Goal: Entertainment & Leisure: Consume media (video, audio)

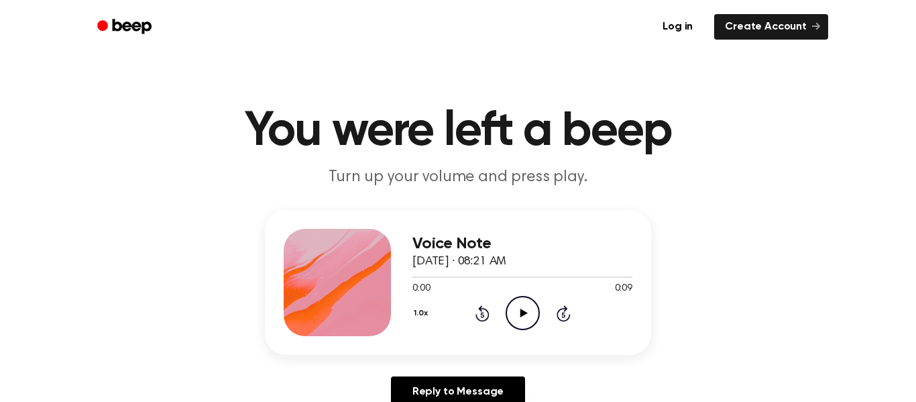
click at [521, 312] on icon at bounding box center [523, 312] width 7 height 9
click at [507, 330] on icon "Play Audio" at bounding box center [522, 313] width 34 height 34
click at [520, 312] on icon at bounding box center [523, 312] width 6 height 9
click at [520, 312] on icon at bounding box center [523, 312] width 7 height 9
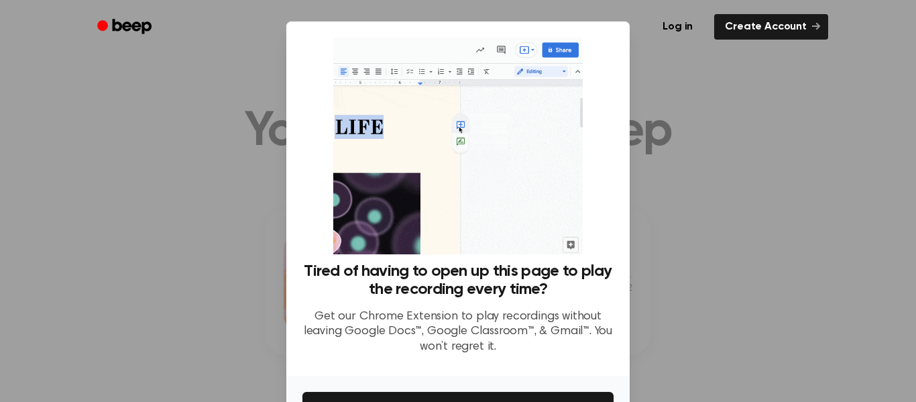
click at [520, 312] on p "Get our Chrome Extension to play recordings without leaving Google Docs™, Googl…" at bounding box center [457, 332] width 311 height 46
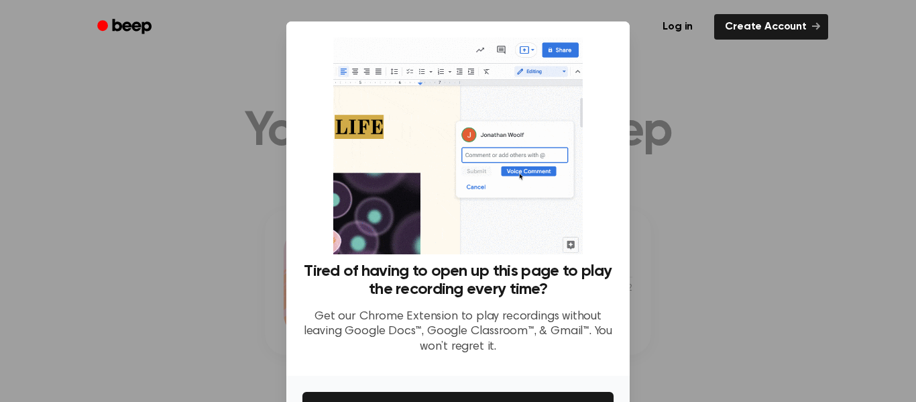
click at [782, 222] on div at bounding box center [458, 201] width 916 height 402
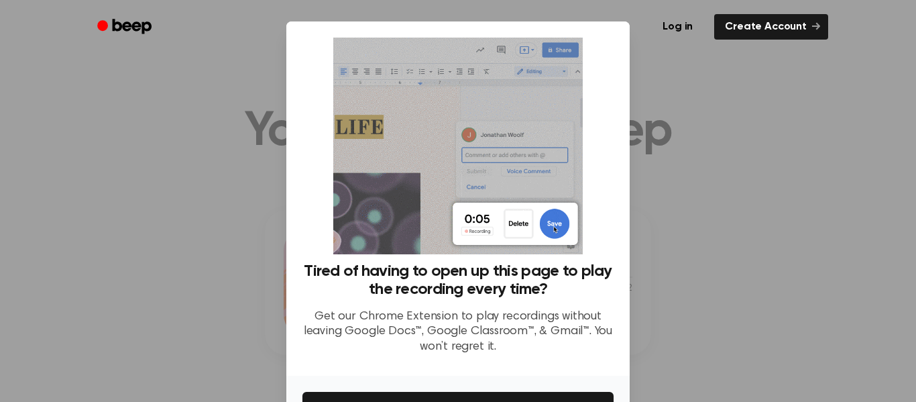
click at [761, 223] on div at bounding box center [458, 201] width 916 height 402
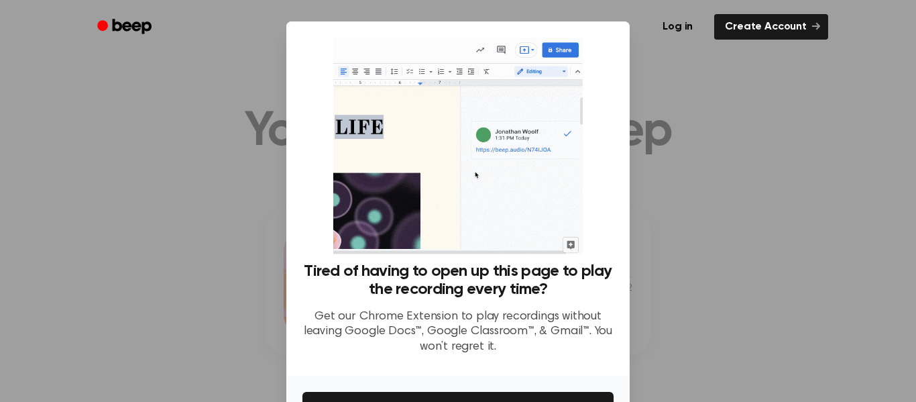
click at [761, 223] on div at bounding box center [458, 201] width 916 height 402
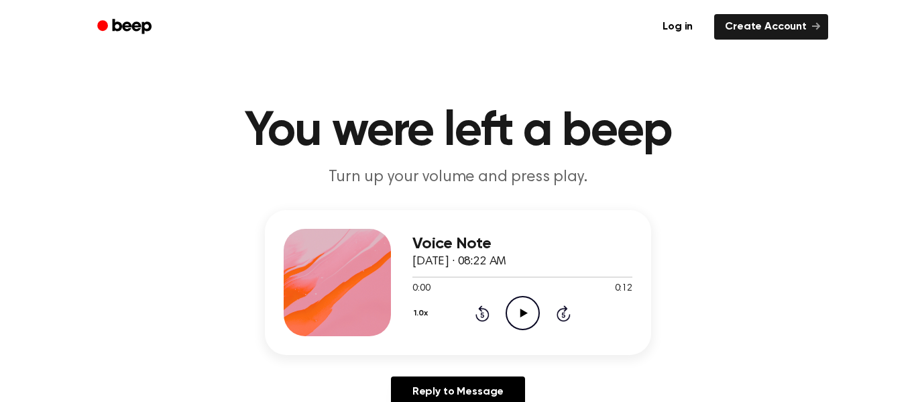
click at [522, 310] on icon at bounding box center [523, 312] width 7 height 9
click at [522, 298] on icon "Play Audio" at bounding box center [522, 313] width 34 height 34
click at [524, 311] on icon "Play Audio" at bounding box center [522, 313] width 34 height 34
click at [526, 320] on icon "Play Audio" at bounding box center [522, 313] width 34 height 34
click at [519, 314] on icon "Play Audio" at bounding box center [522, 313] width 34 height 34
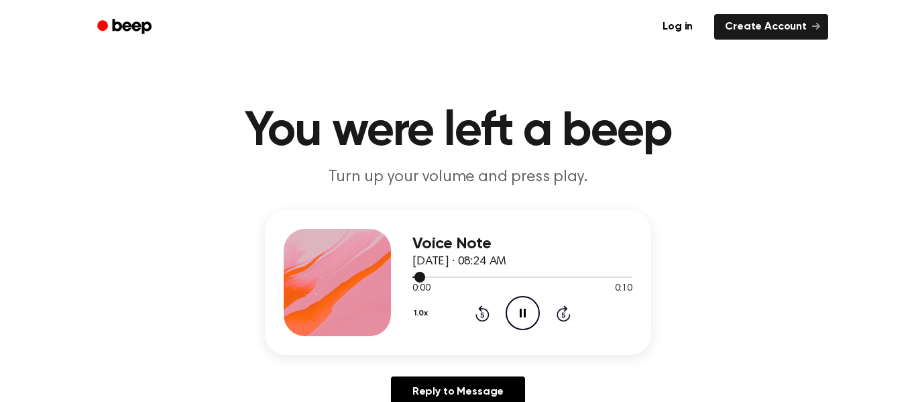
click at [428, 276] on div at bounding box center [522, 276] width 220 height 11
click at [479, 280] on div at bounding box center [522, 276] width 220 height 11
click at [515, 319] on icon "Play Audio" at bounding box center [522, 313] width 34 height 34
click at [535, 298] on icon "Play Audio" at bounding box center [522, 313] width 34 height 34
click at [526, 318] on icon "Play Audio" at bounding box center [522, 313] width 34 height 34
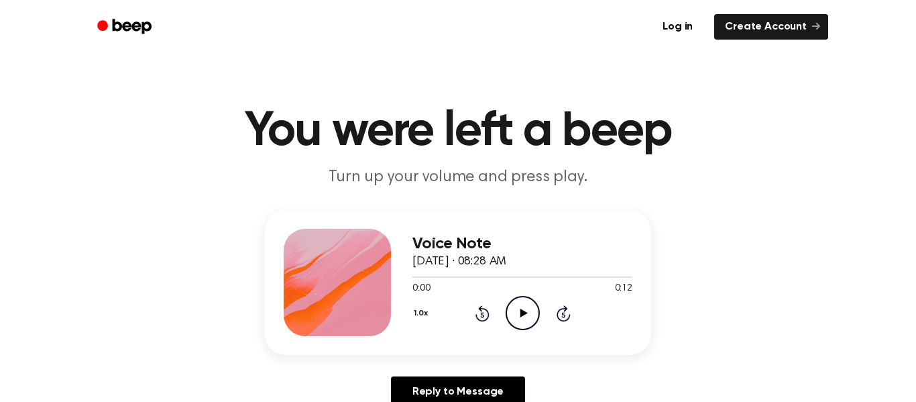
click at [516, 304] on icon "Play Audio" at bounding box center [522, 313] width 34 height 34
click at [519, 303] on icon "Play Audio" at bounding box center [522, 313] width 34 height 34
